Goal: Transaction & Acquisition: Book appointment/travel/reservation

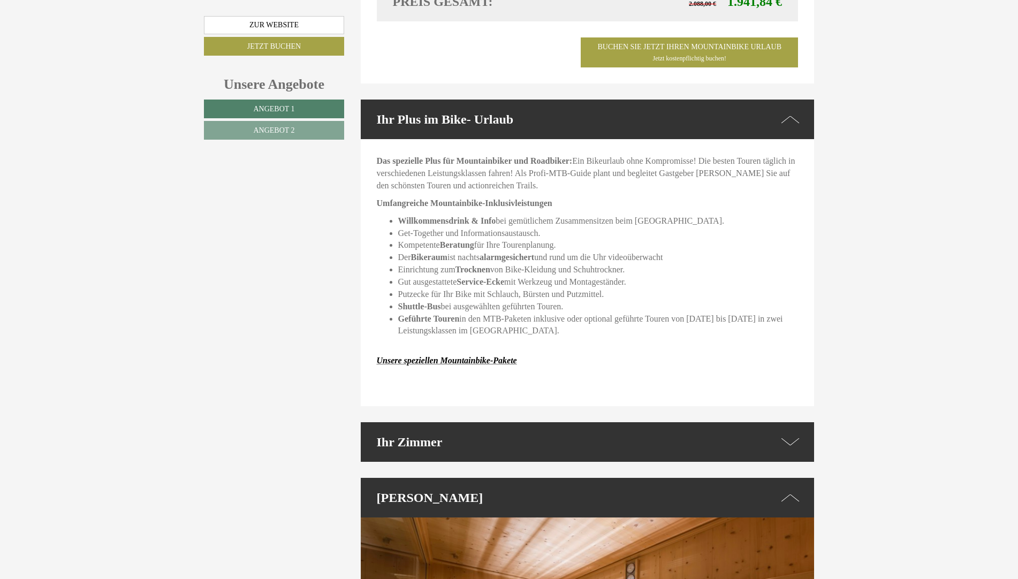
scroll to position [1963, 0]
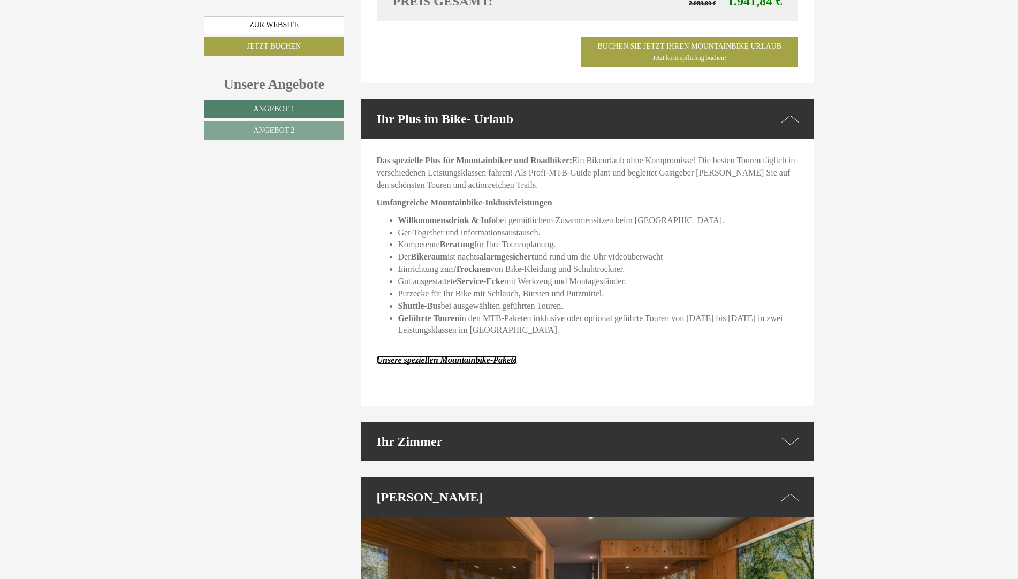
click at [461, 355] on link "Unsere speziellen Mountainbike-Pakete" at bounding box center [447, 359] width 140 height 9
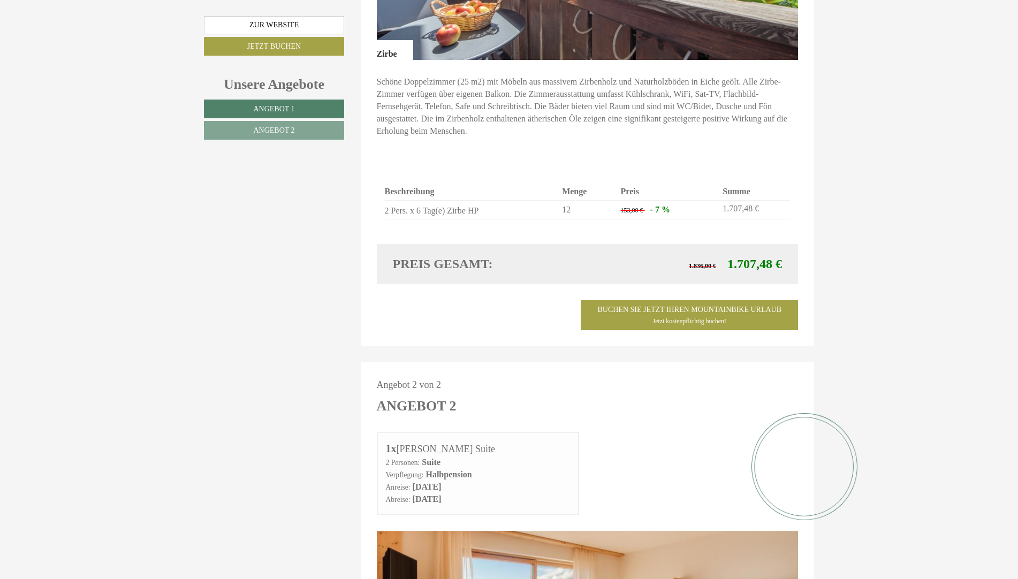
scroll to position [821, 0]
